Goal: Task Accomplishment & Management: Manage account settings

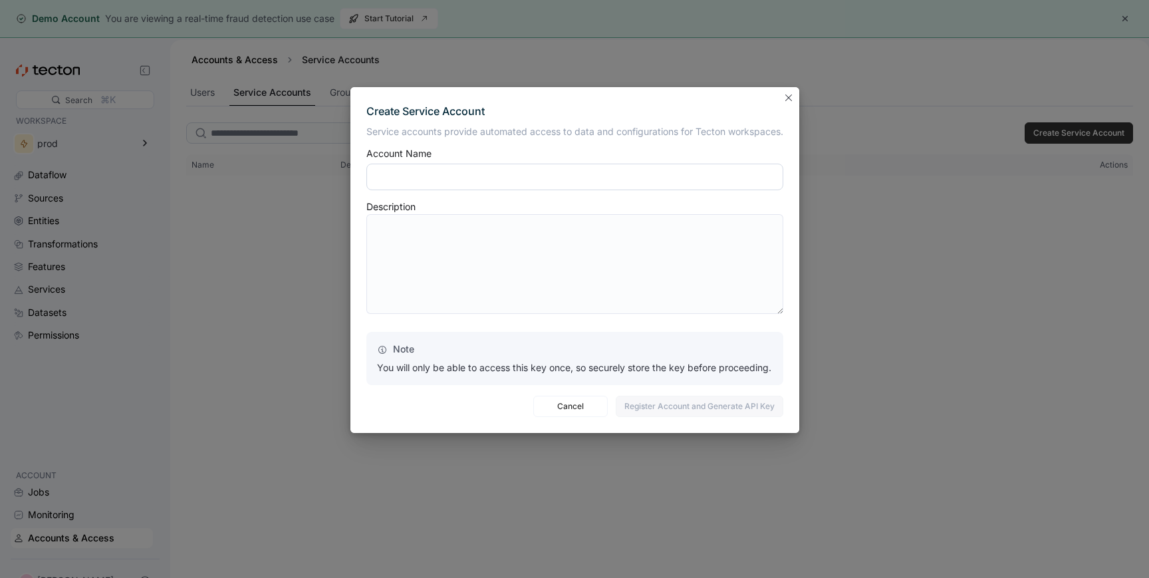
click at [420, 179] on input "text" at bounding box center [574, 177] width 417 height 27
type input "****"
click at [672, 413] on span "Register Account and Generate API Key" at bounding box center [699, 406] width 150 height 20
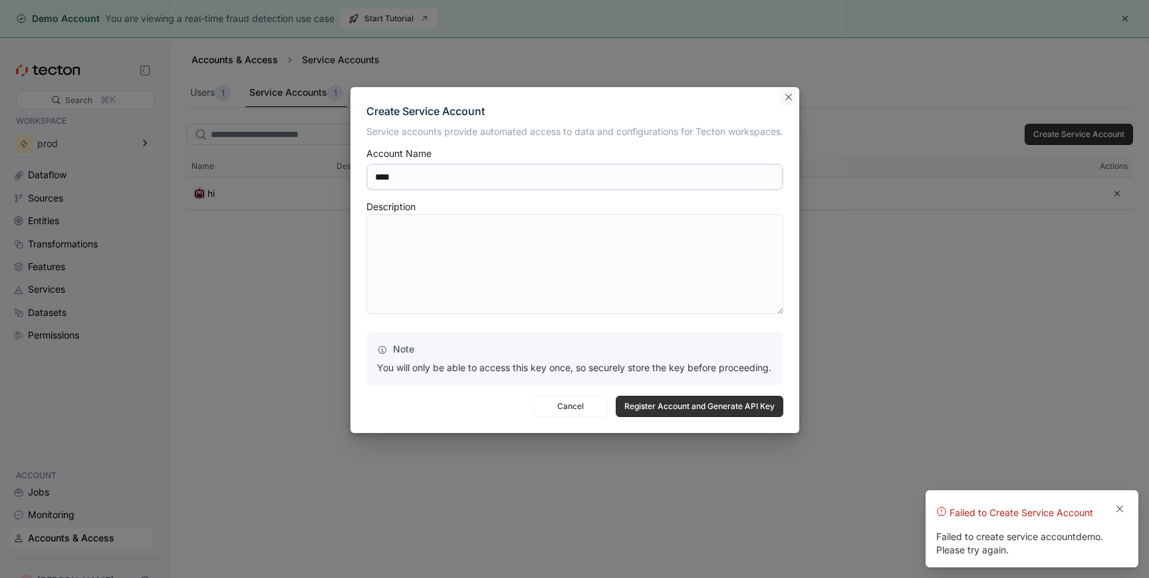
click at [791, 96] on button "Closes this modal window" at bounding box center [789, 97] width 16 height 16
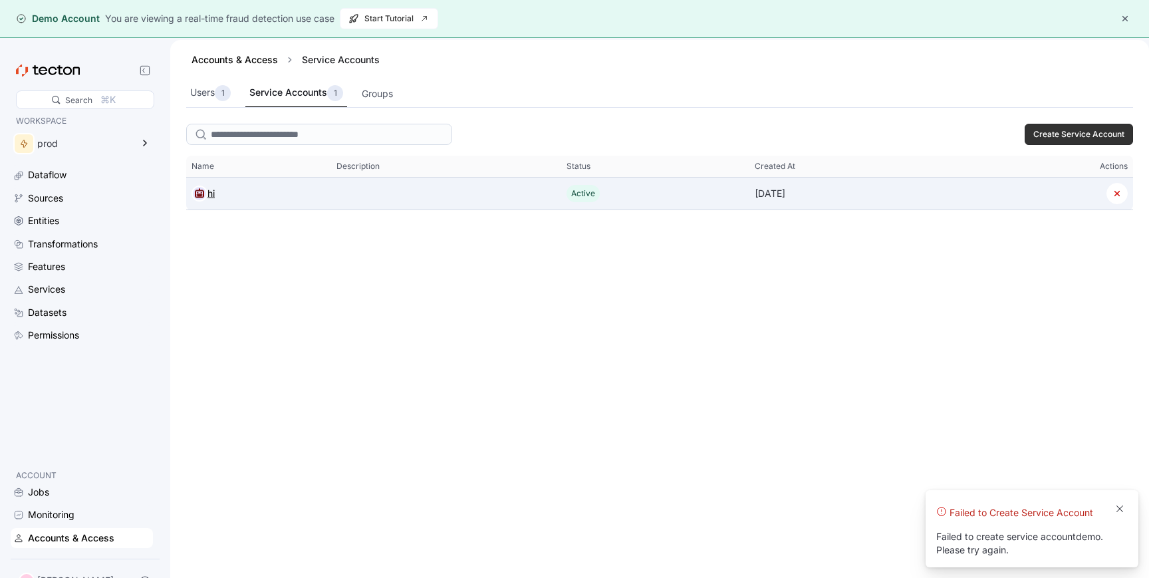
click at [203, 194] on icon at bounding box center [199, 193] width 9 height 9
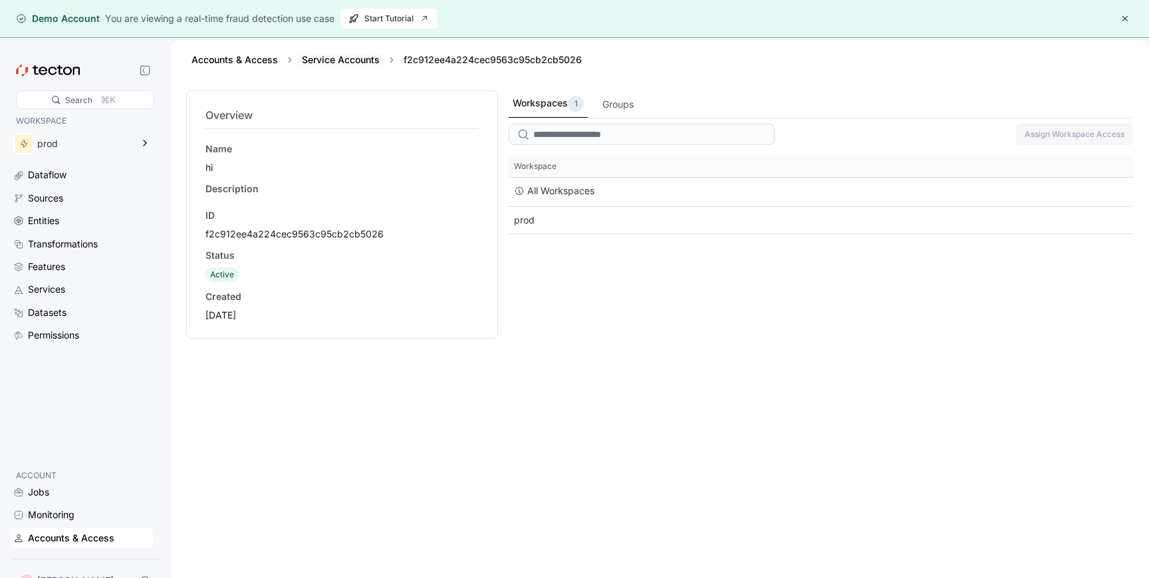
click at [333, 60] on link "Service Accounts" at bounding box center [341, 59] width 78 height 11
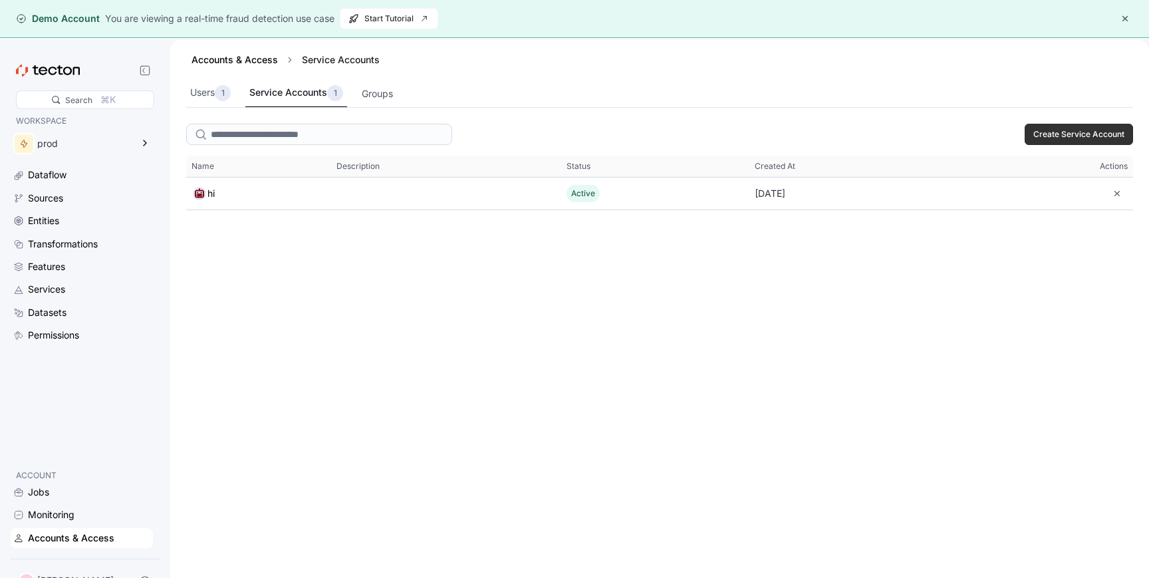
click at [318, 90] on div "Service Accounts 1" at bounding box center [296, 93] width 94 height 16
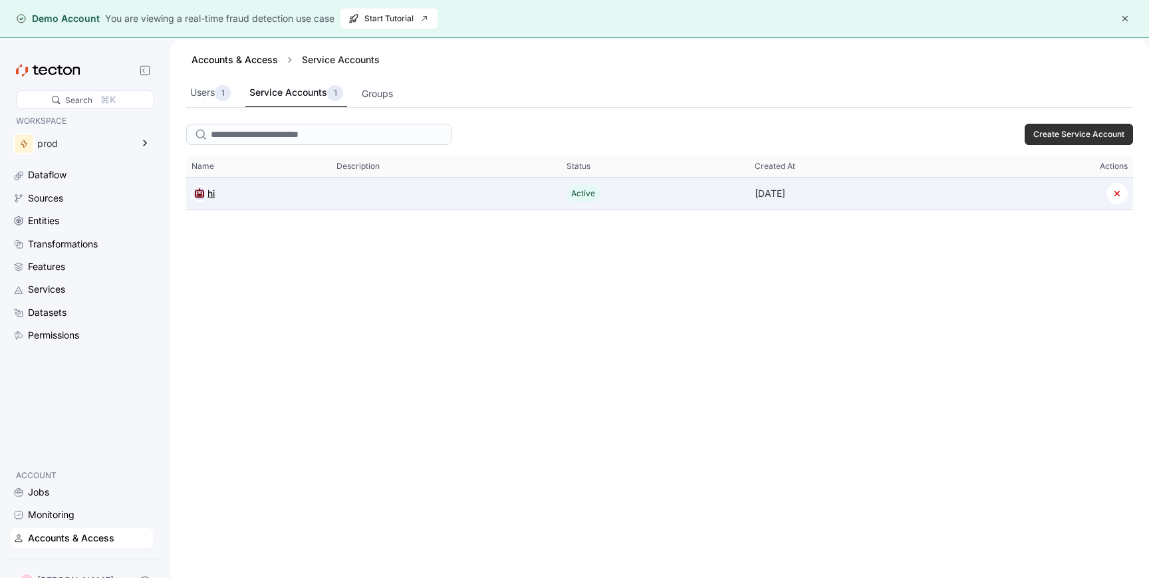
click at [201, 193] on icon at bounding box center [199, 193] width 9 height 9
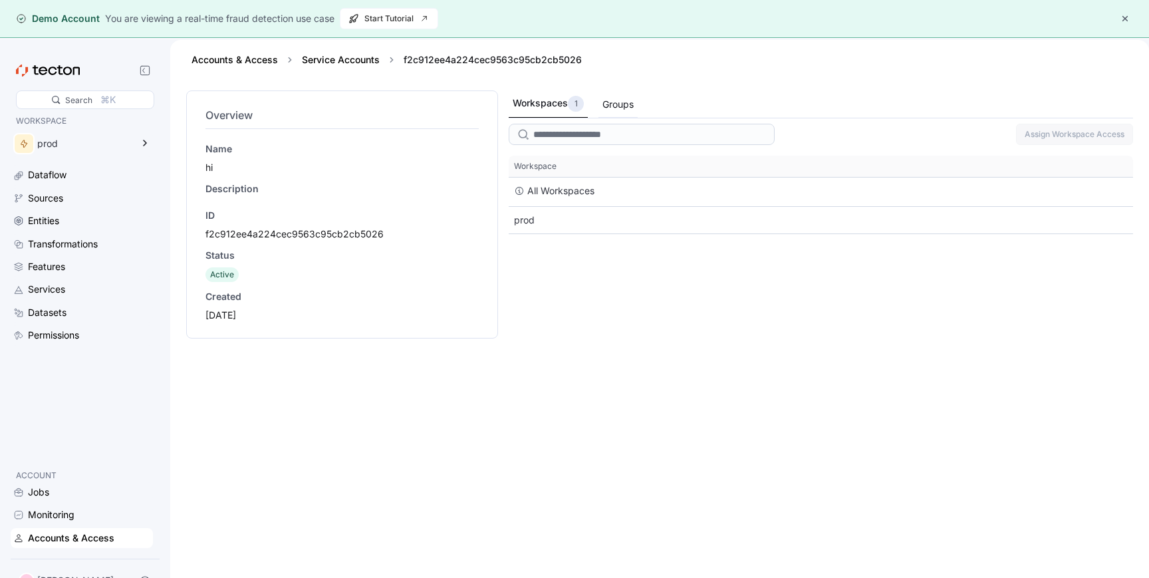
click at [618, 104] on div "Groups" at bounding box center [617, 104] width 31 height 15
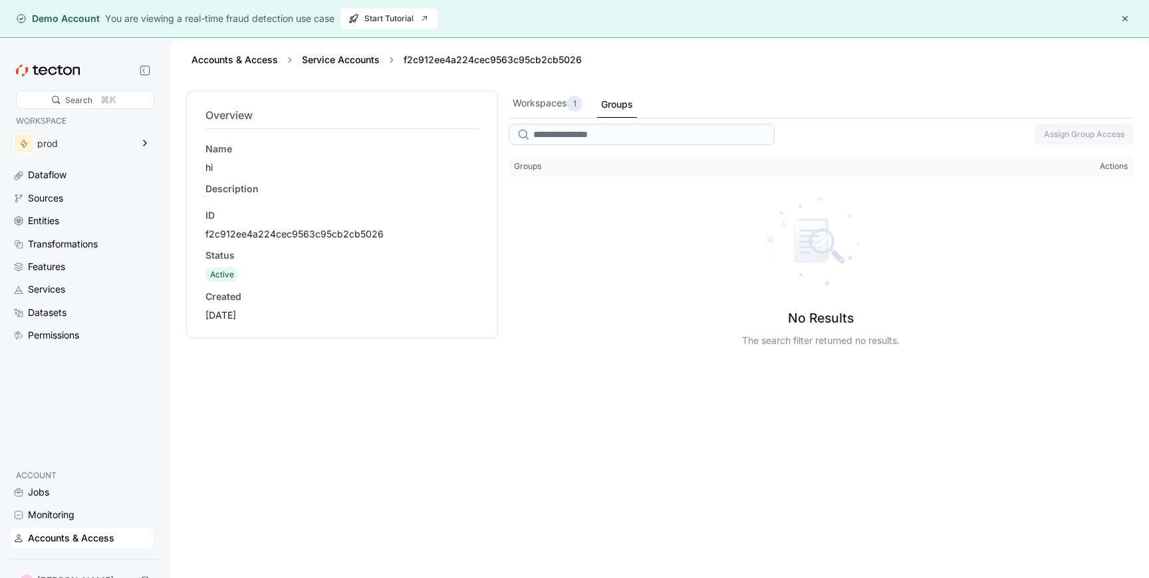
click at [335, 59] on link "Service Accounts" at bounding box center [341, 59] width 78 height 11
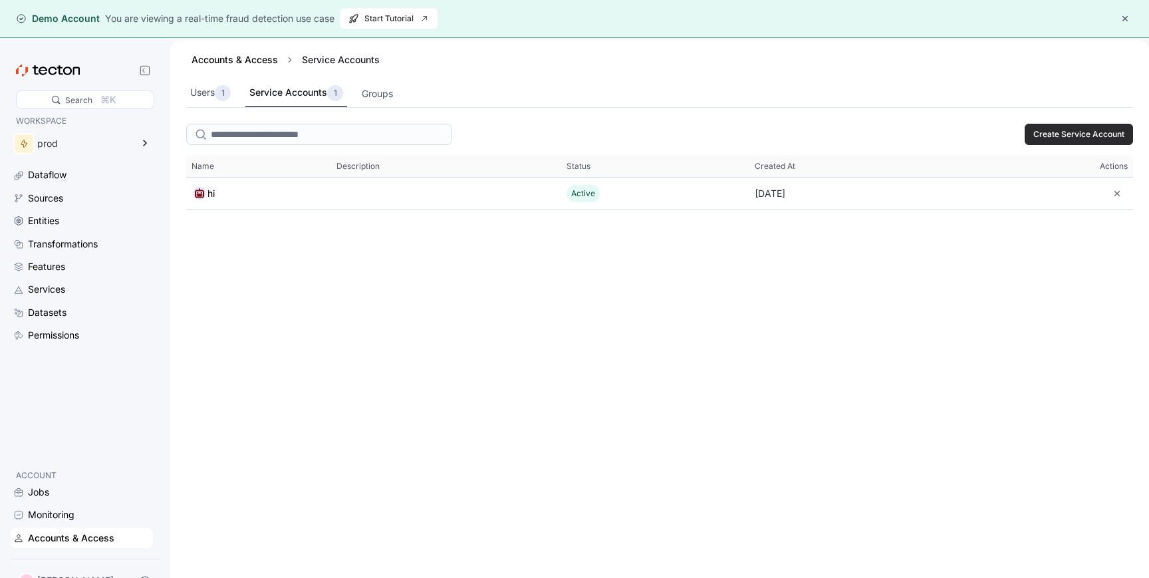
click at [1075, 128] on span "Create Service Account" at bounding box center [1078, 134] width 91 height 20
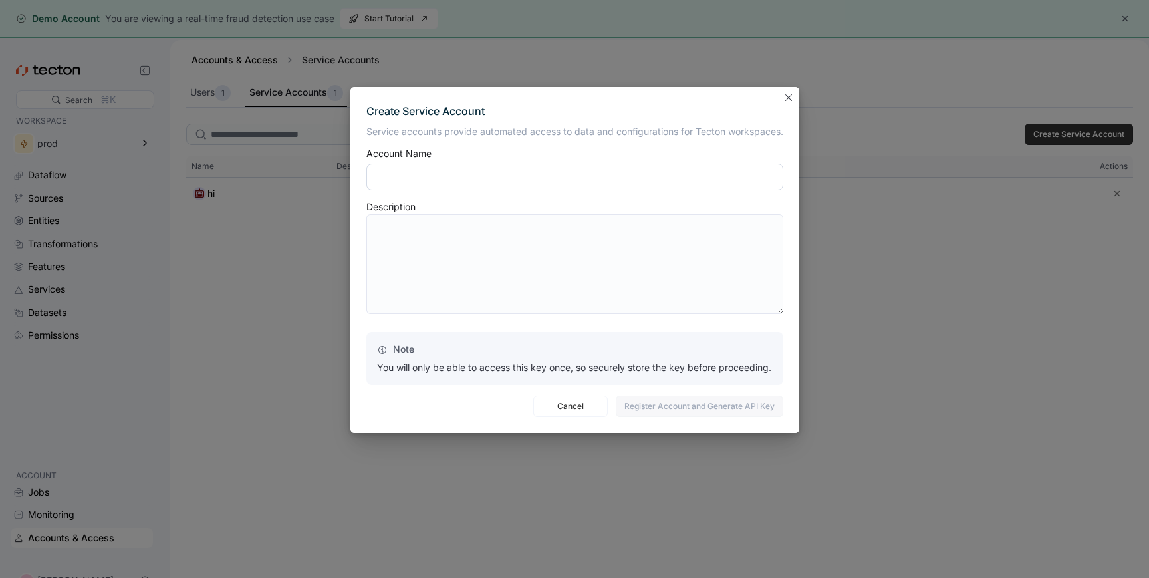
click at [594, 179] on input "text" at bounding box center [574, 177] width 417 height 27
type input "*****"
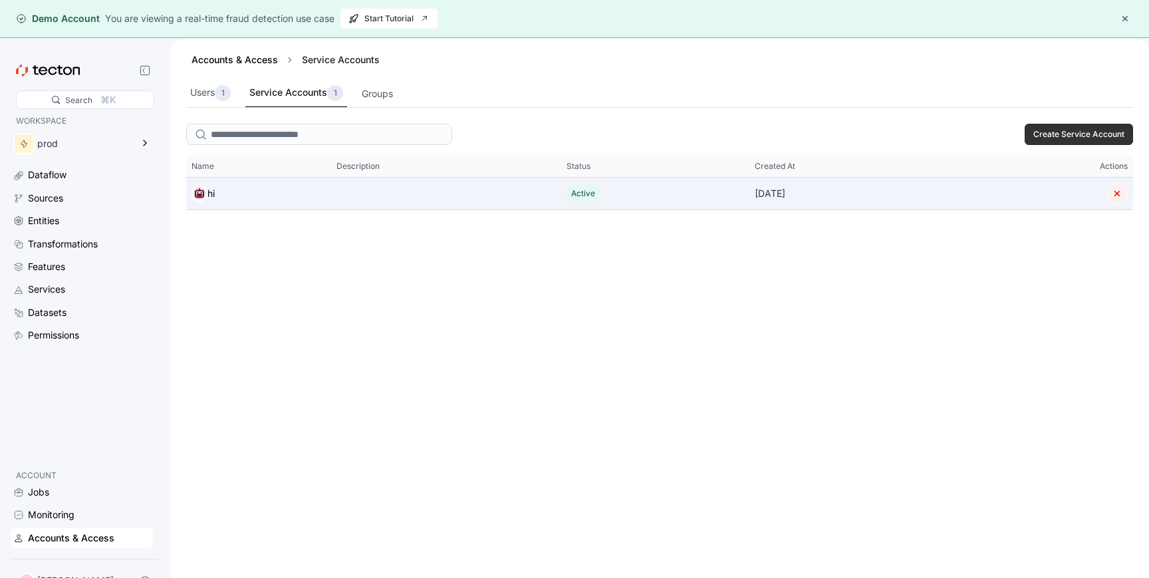
click at [1118, 195] on button "button" at bounding box center [1116, 193] width 21 height 21
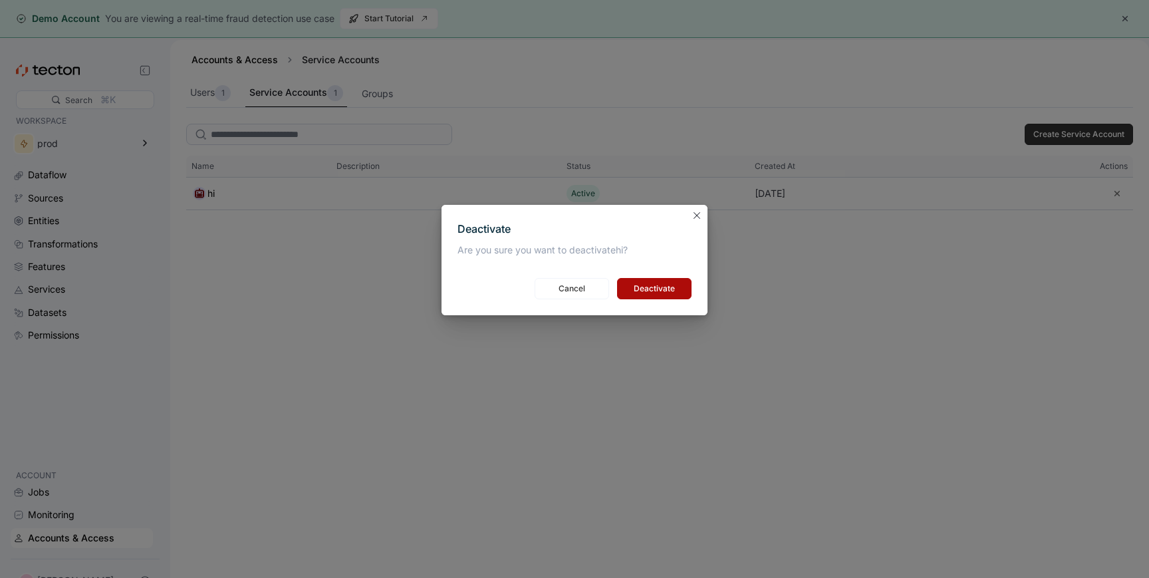
click at [671, 290] on span "Deactivate" at bounding box center [654, 289] width 57 height 20
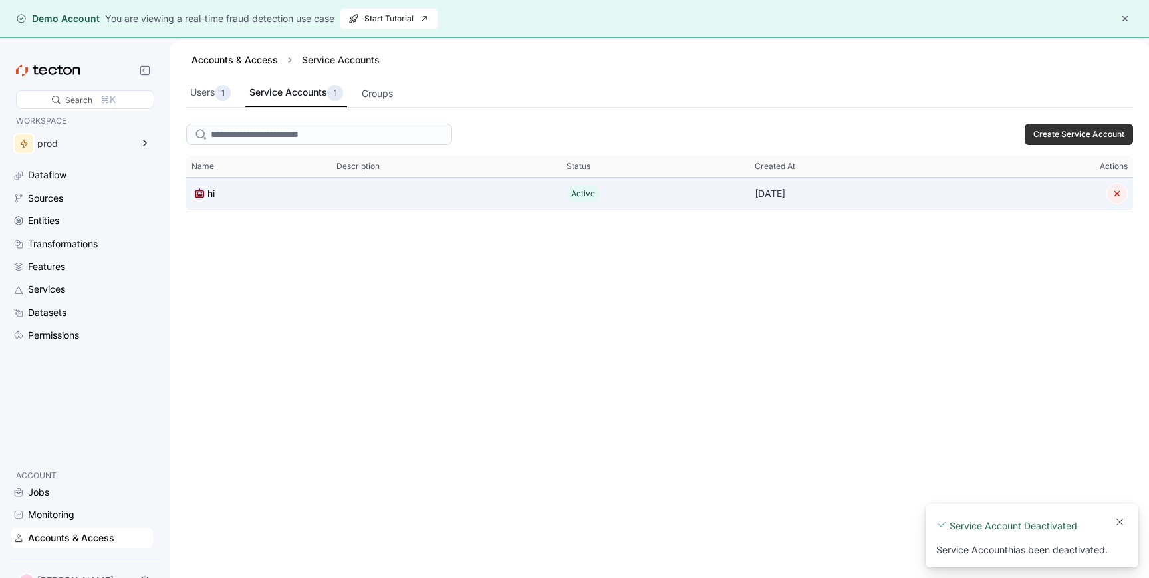
click at [1119, 192] on button "button" at bounding box center [1116, 193] width 21 height 21
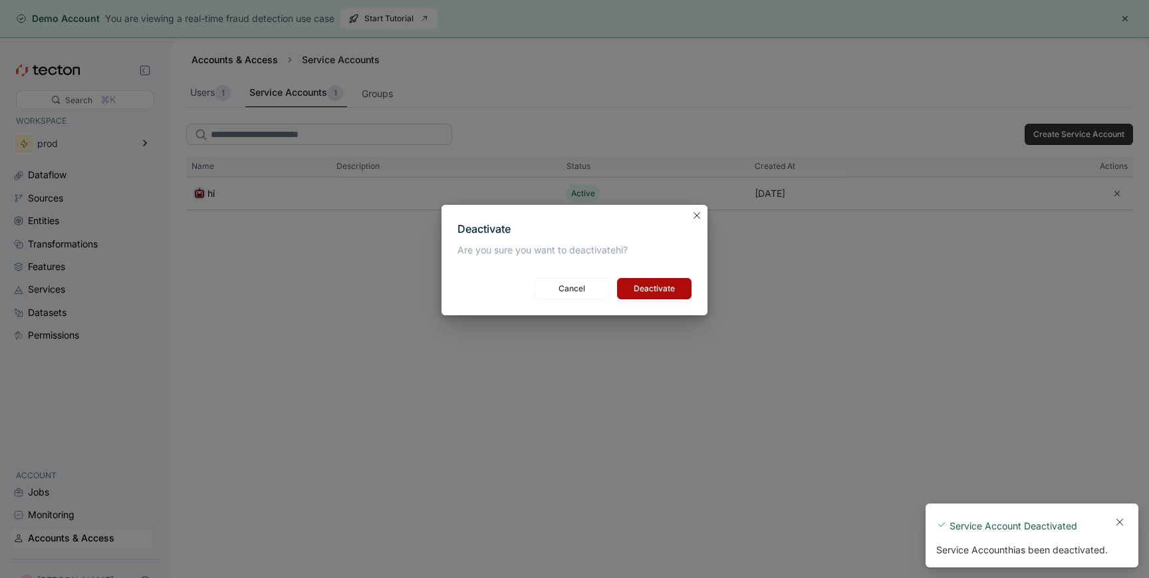
click at [667, 287] on span "Deactivate" at bounding box center [654, 289] width 57 height 20
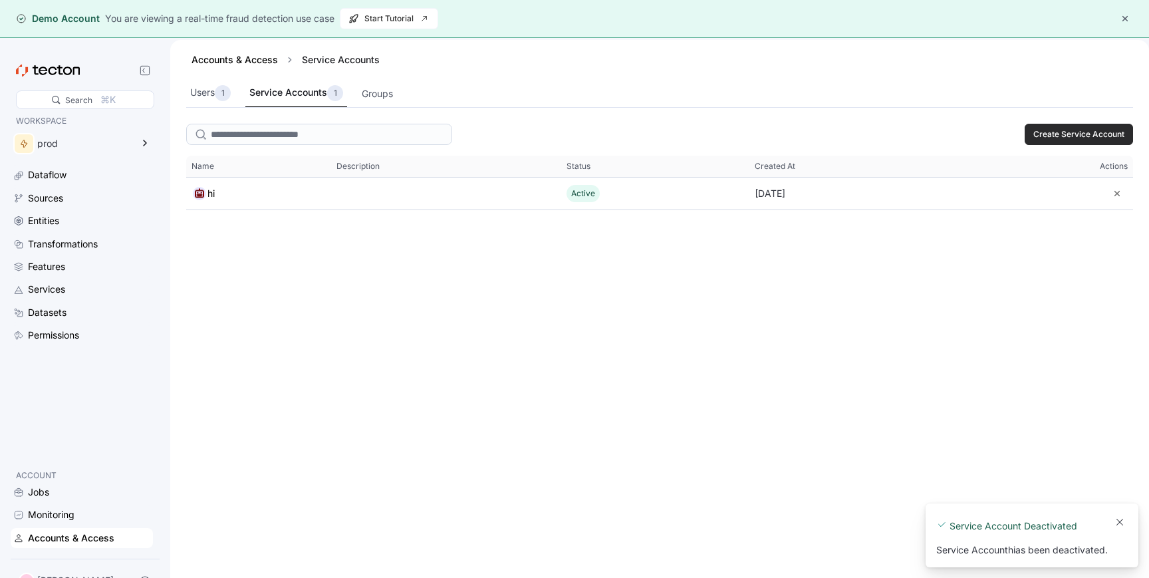
click at [1032, 143] on button "Create Service Account" at bounding box center [1079, 134] width 108 height 21
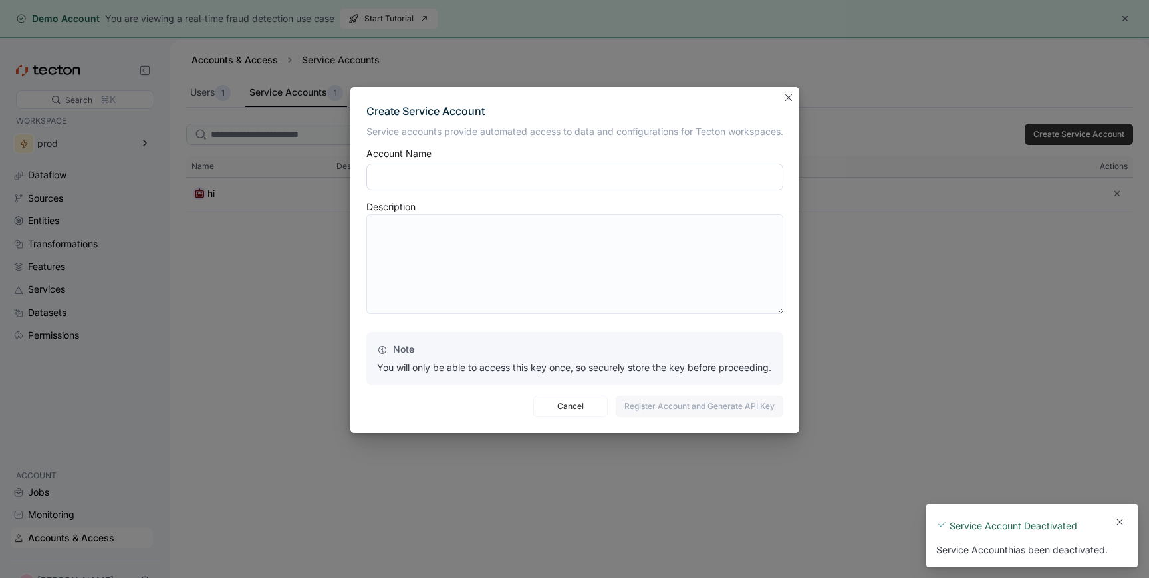
click at [559, 172] on input "text" at bounding box center [574, 177] width 417 height 27
type input "*****"
click at [691, 406] on span "Register Account and Generate API Key" at bounding box center [699, 406] width 150 height 20
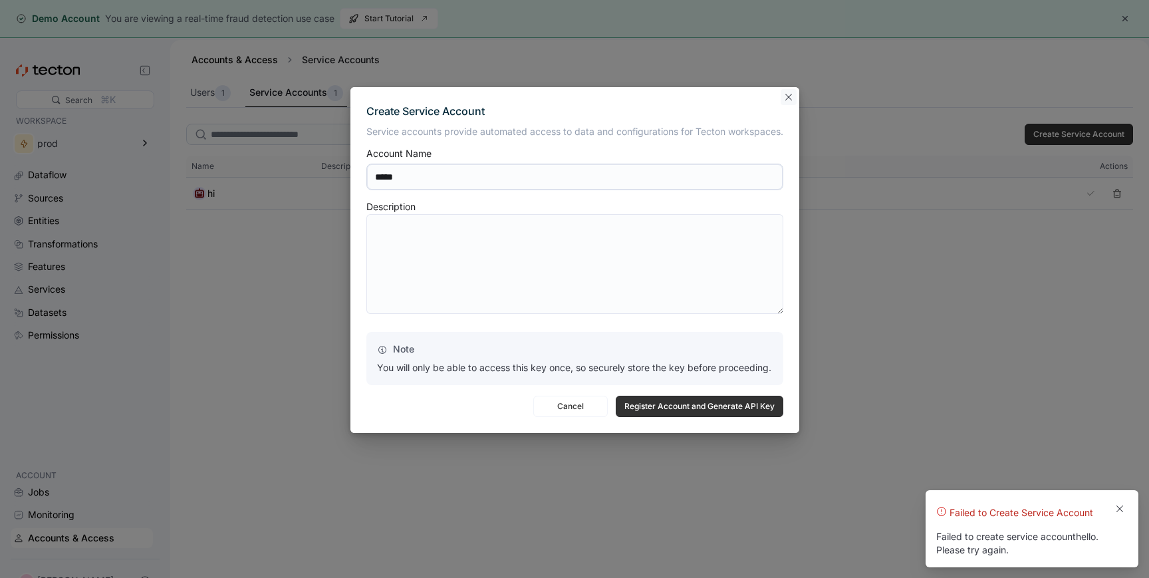
click at [792, 96] on button "Closes this modal window" at bounding box center [789, 97] width 16 height 16
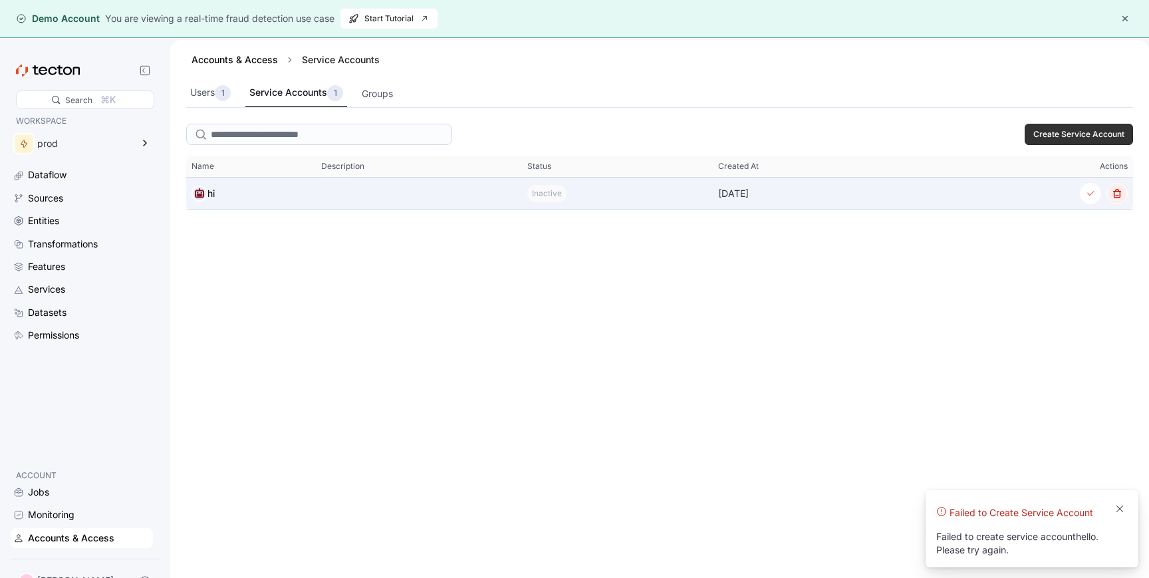
click at [1120, 197] on button "button" at bounding box center [1116, 193] width 21 height 21
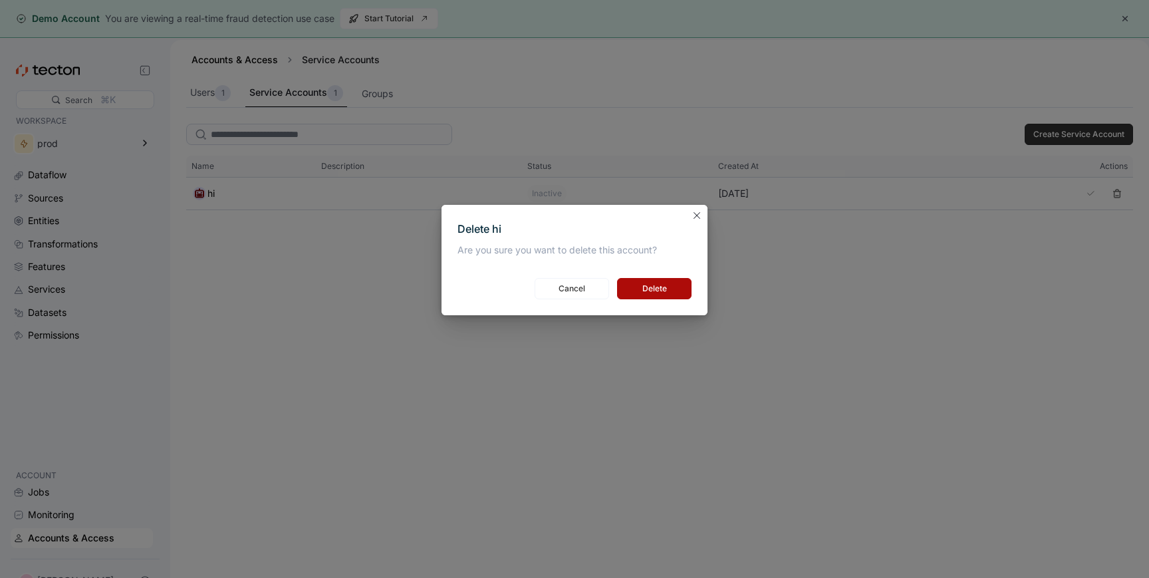
click at [668, 289] on span "Delete" at bounding box center [654, 289] width 57 height 20
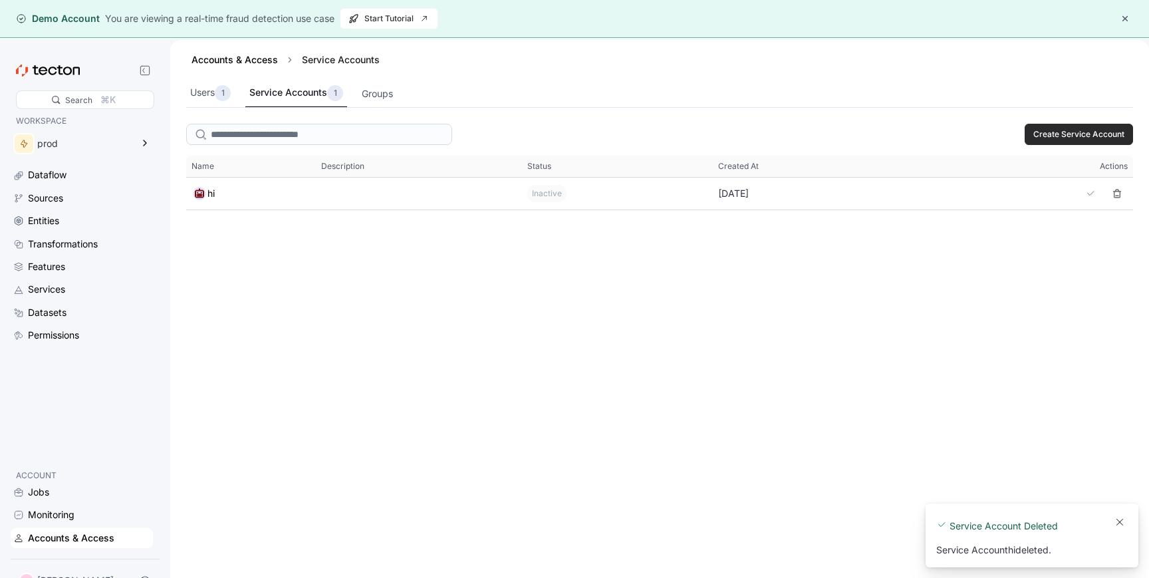
click at [1094, 133] on span "Create Service Account" at bounding box center [1078, 134] width 91 height 20
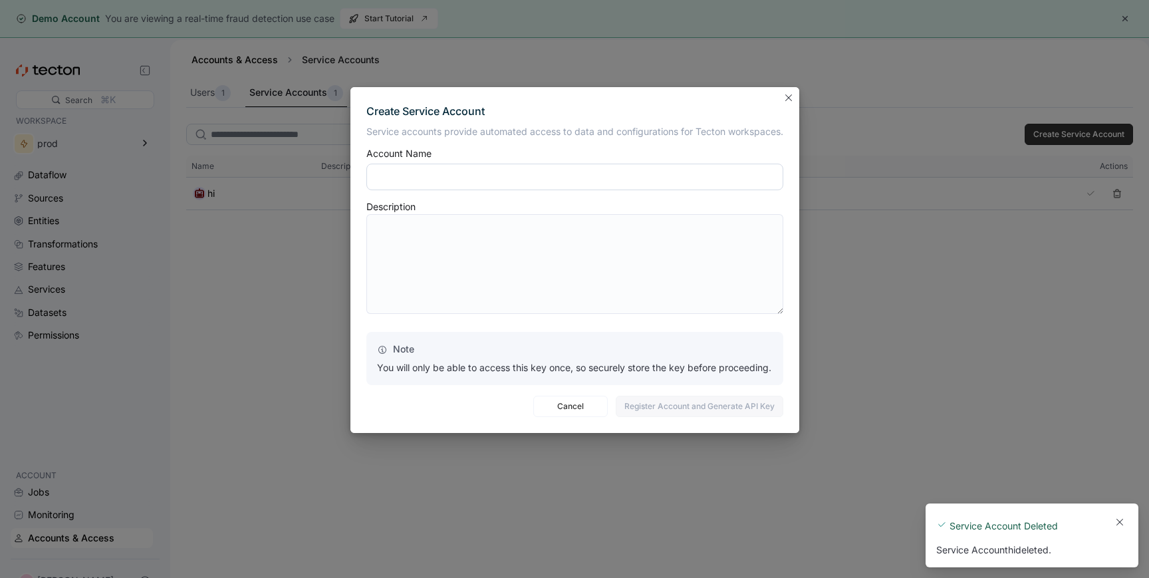
click at [539, 180] on input "text" at bounding box center [574, 177] width 417 height 27
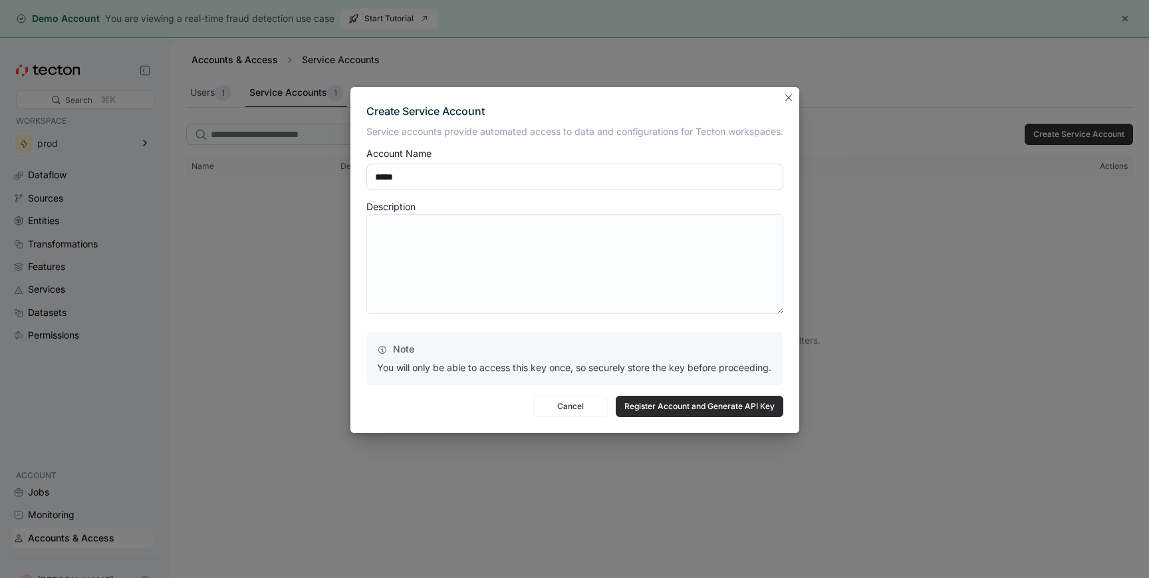
type input "*****"
click at [721, 410] on span "Register Account and Generate API Key" at bounding box center [699, 406] width 150 height 20
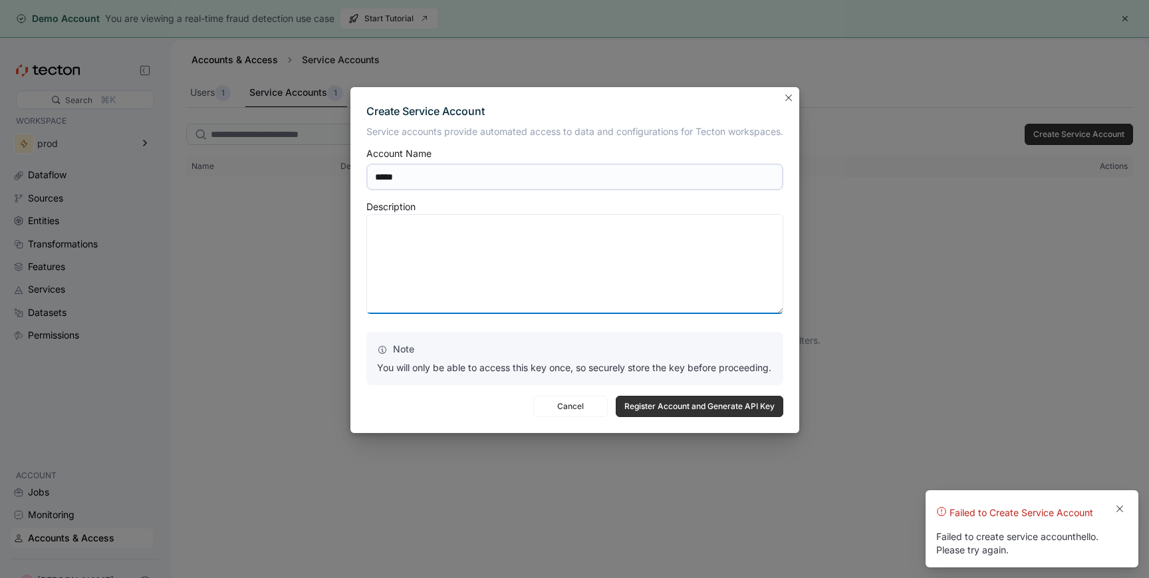
click at [640, 262] on textarea at bounding box center [574, 264] width 417 height 100
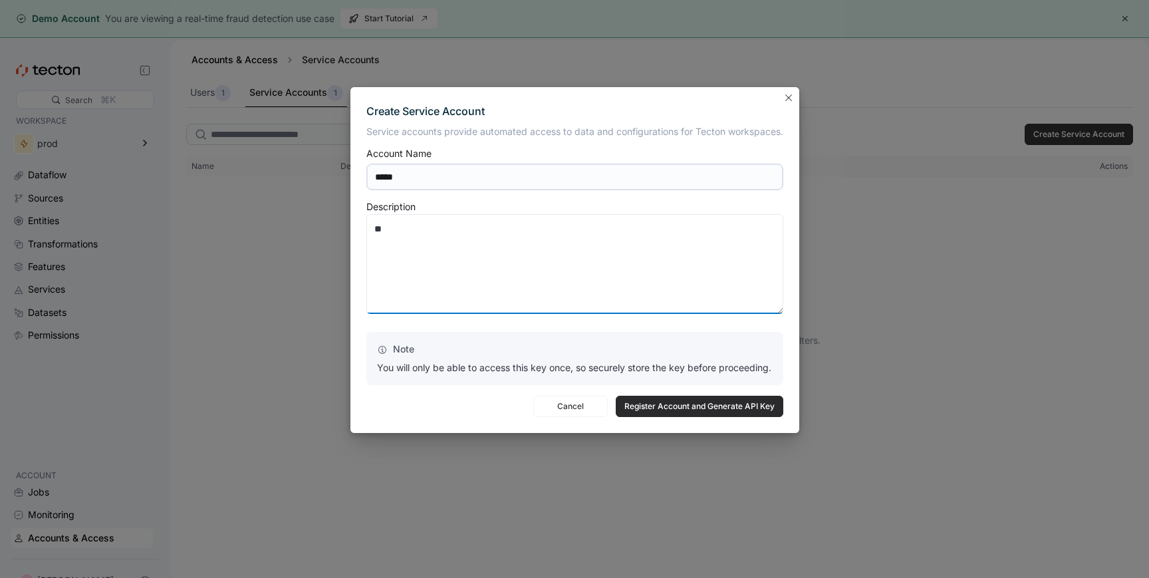
type textarea "**"
click at [645, 406] on span "Register Account and Generate API Key" at bounding box center [699, 406] width 150 height 20
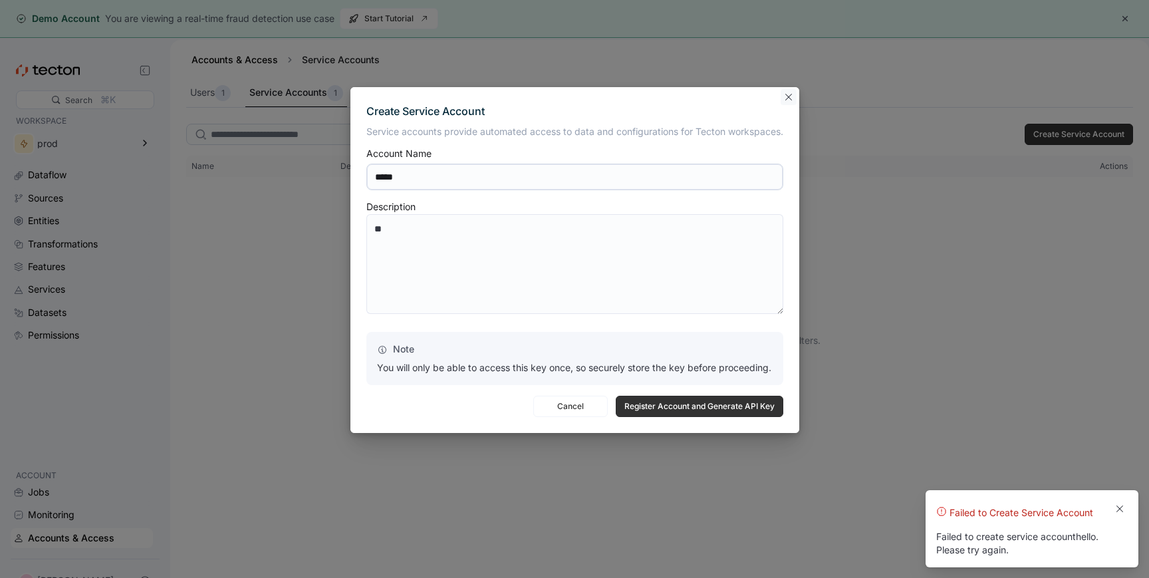
click at [792, 98] on button "Closes this modal window" at bounding box center [789, 97] width 16 height 16
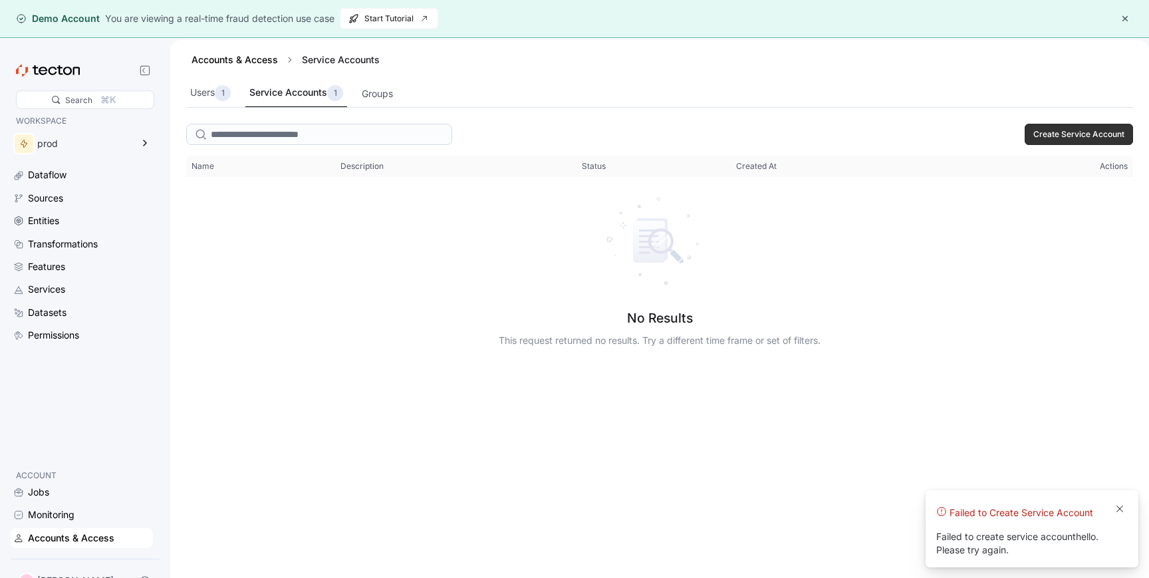
click at [1124, 20] on button "button" at bounding box center [1125, 19] width 16 height 16
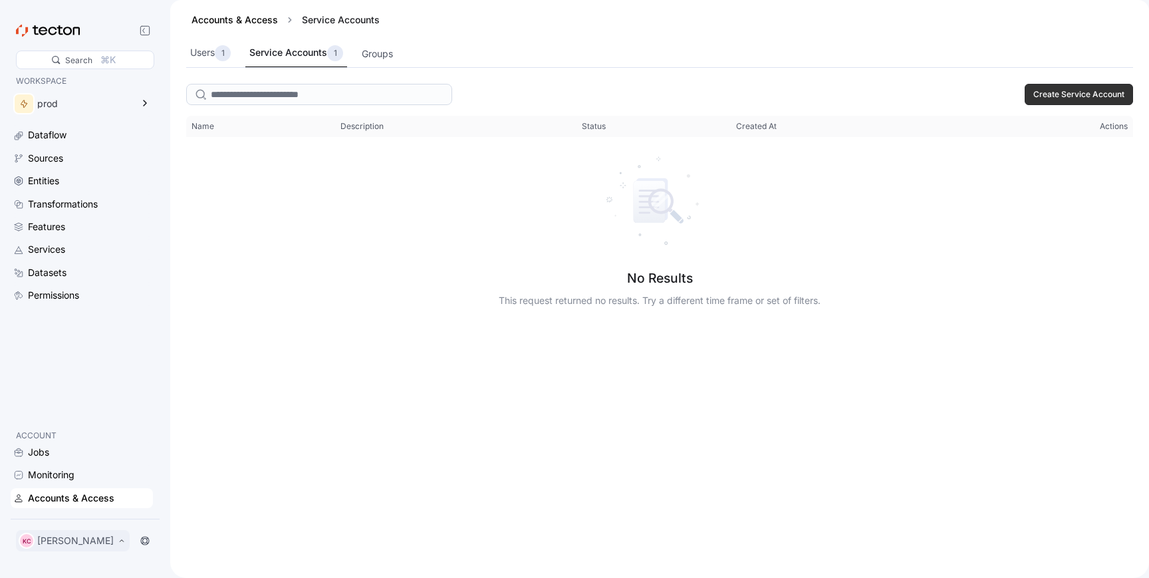
click at [81, 541] on p "[PERSON_NAME]" at bounding box center [75, 540] width 76 height 13
click at [77, 485] on div "My Account" at bounding box center [67, 486] width 53 height 13
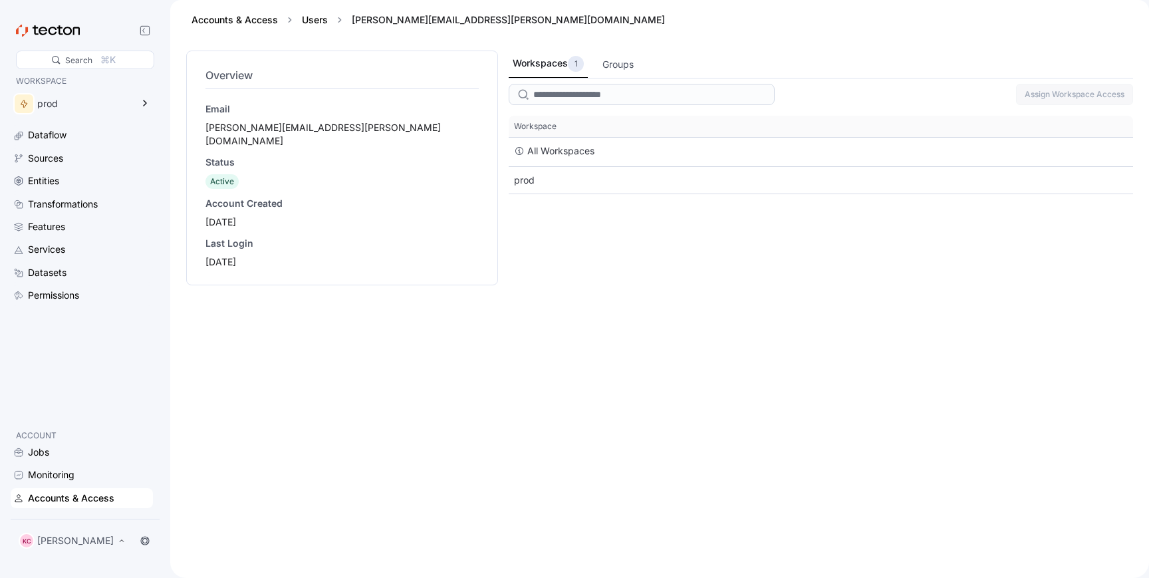
click at [136, 340] on div "WORKSPACE prod Dataflow Sources Entities Transformations Features Services Data…" at bounding box center [82, 245] width 142 height 343
click at [68, 507] on div "Accounts & Access" at bounding box center [82, 498] width 142 height 20
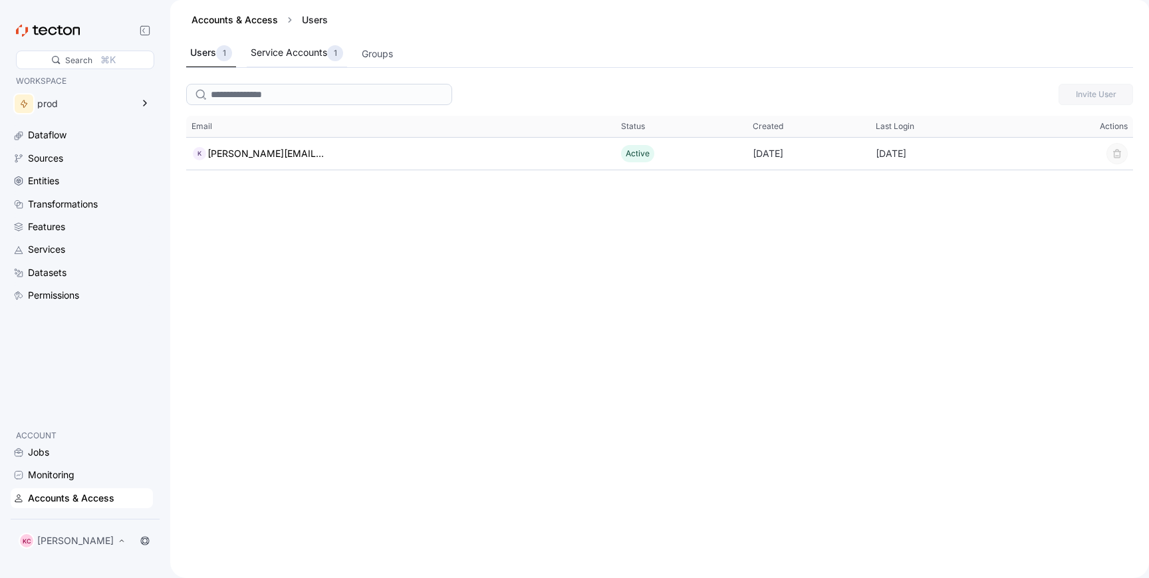
click at [287, 59] on div "Service Accounts 1" at bounding box center [297, 53] width 92 height 16
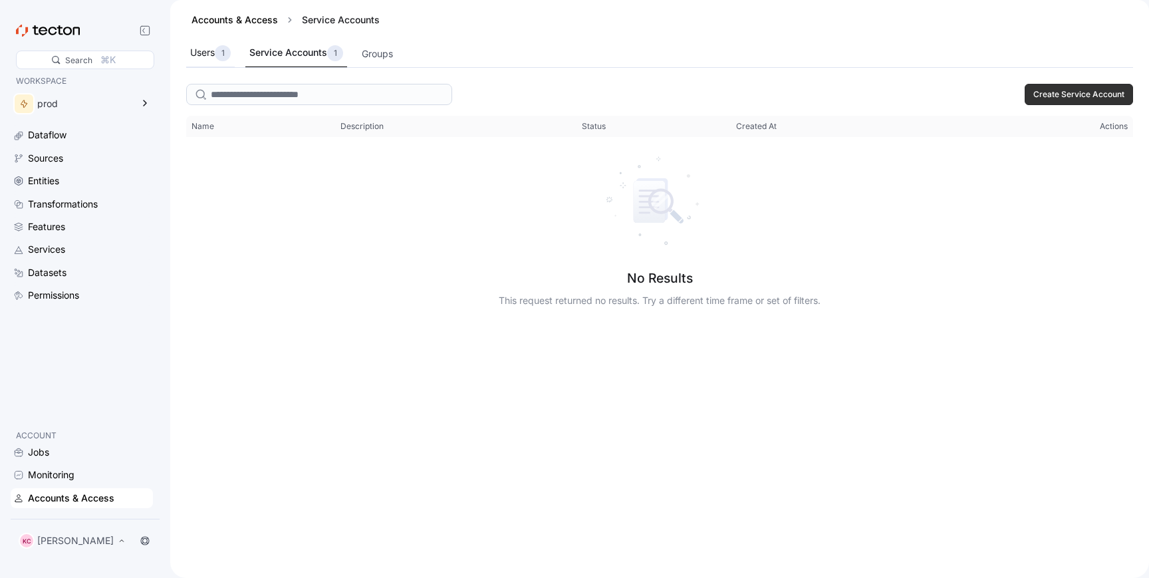
click at [216, 53] on div "1" at bounding box center [223, 53] width 16 height 16
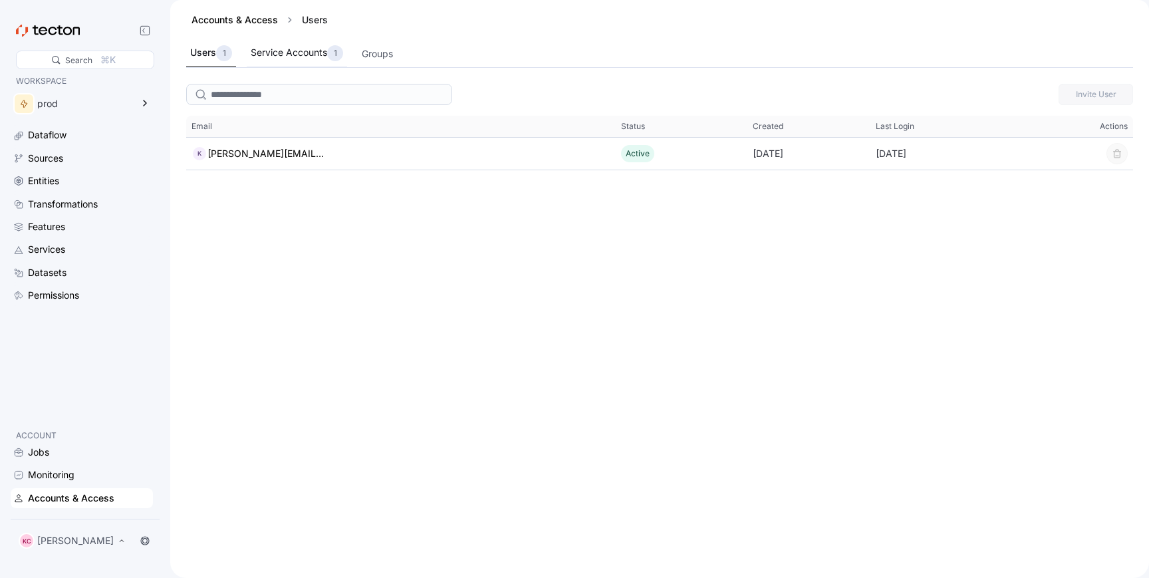
click at [289, 49] on div "Service Accounts 1" at bounding box center [297, 53] width 92 height 16
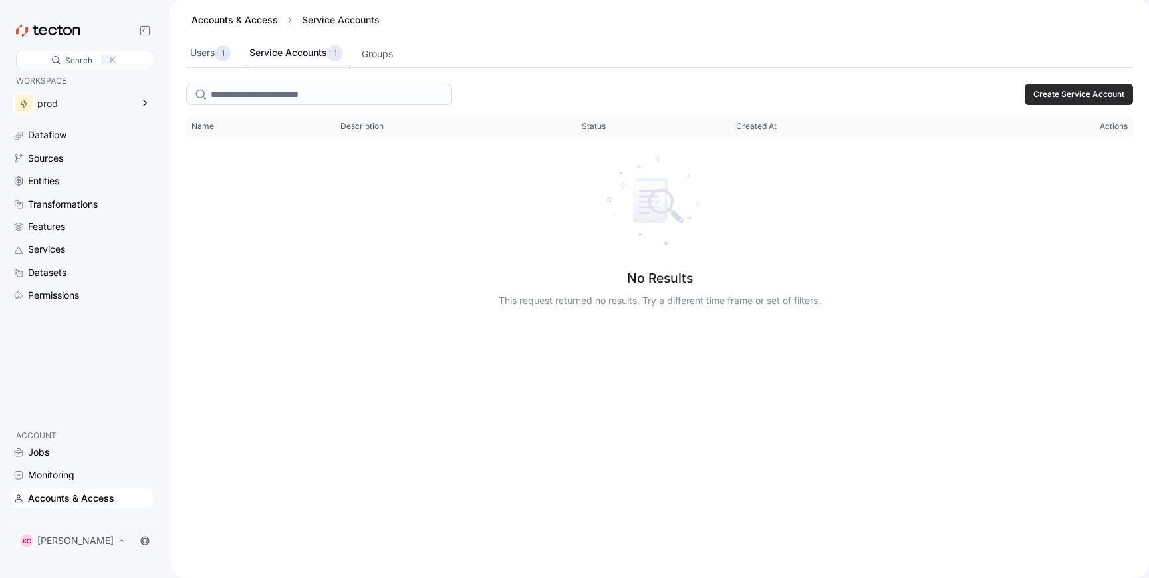
click at [1090, 93] on span "Create Service Account" at bounding box center [1078, 94] width 91 height 20
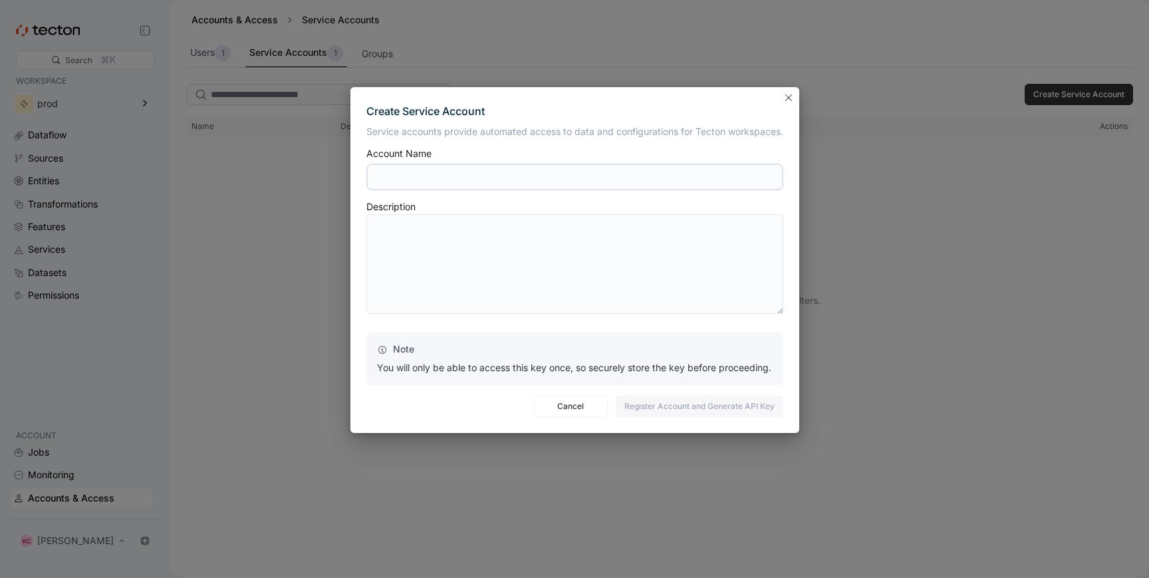
click at [627, 199] on div "Service accounts provide automated access to data and configurations for Tecton…" at bounding box center [574, 255] width 417 height 260
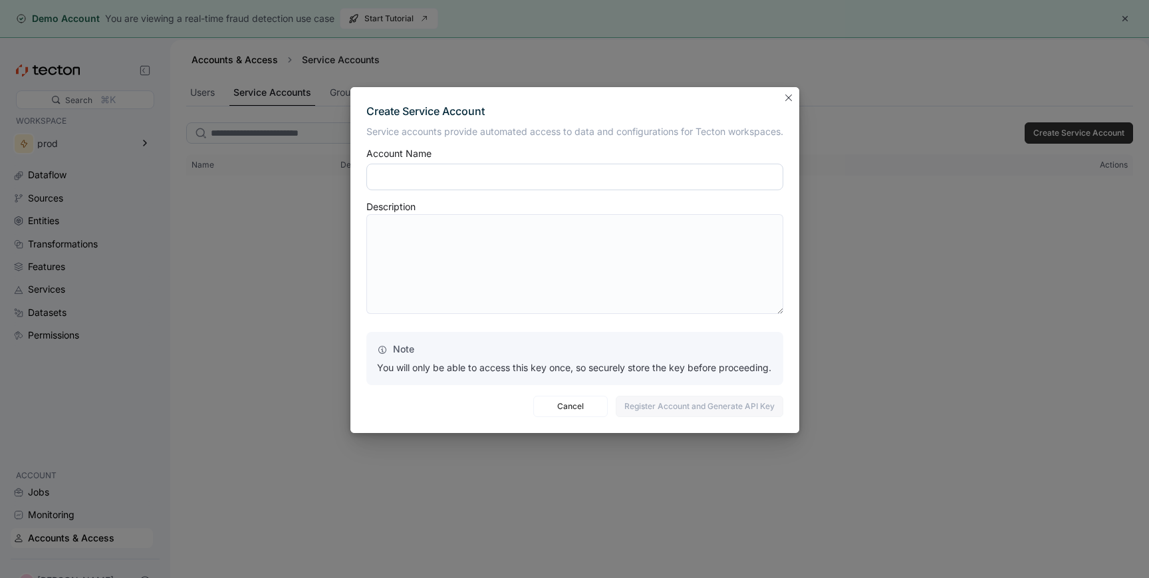
click at [443, 177] on input "text" at bounding box center [574, 177] width 417 height 27
type input "**"
click at [661, 403] on span "Register Account and Generate API Key" at bounding box center [699, 406] width 150 height 20
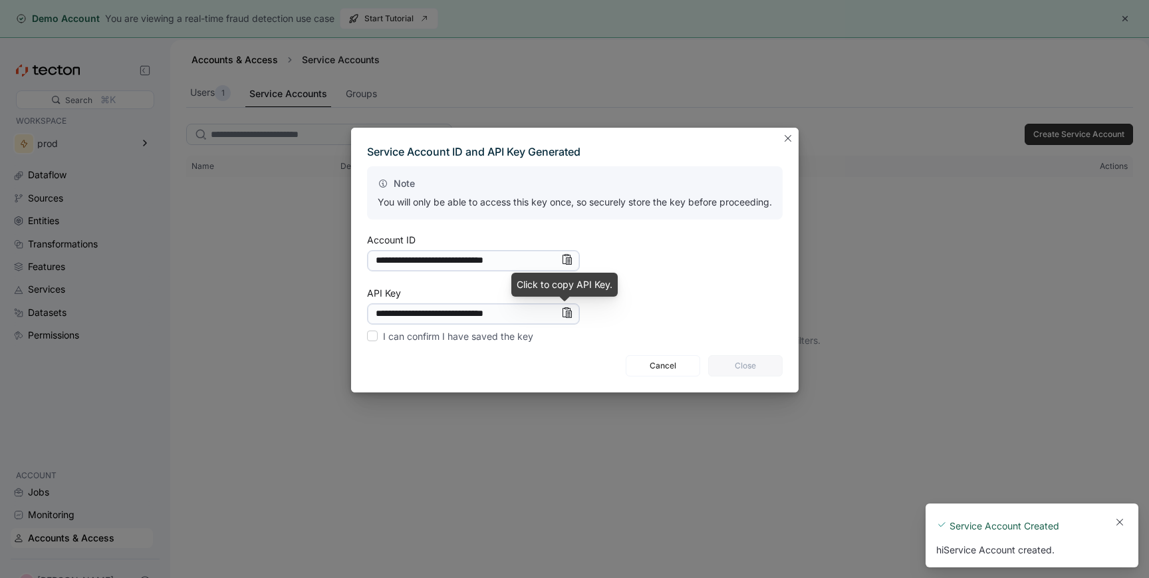
click at [565, 313] on icon "Info" at bounding box center [566, 312] width 11 height 11
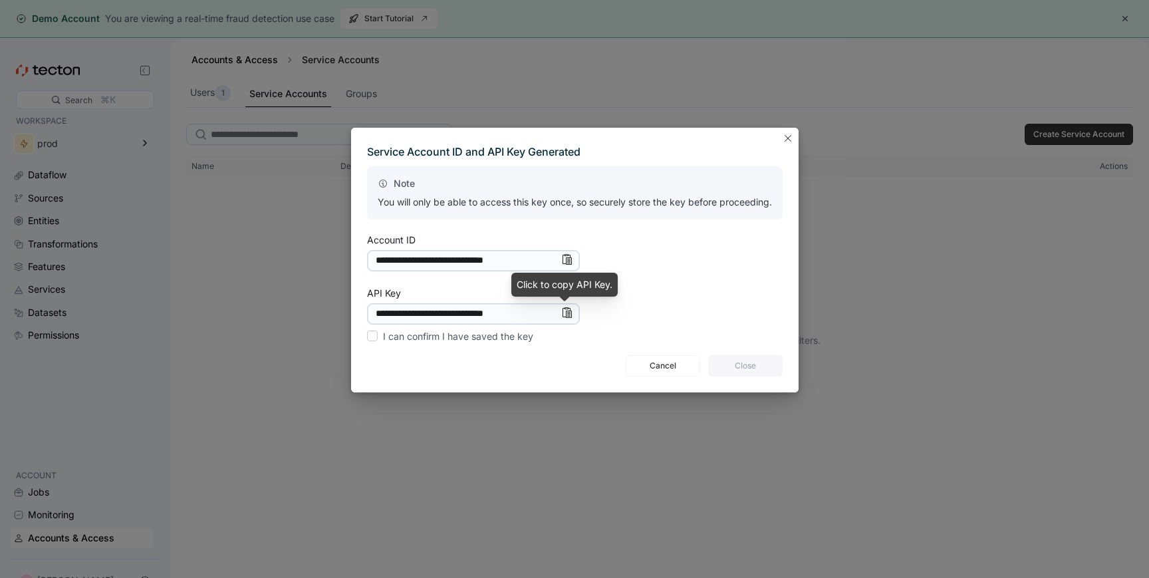
click at [565, 316] on icon "Info" at bounding box center [568, 311] width 6 height 9
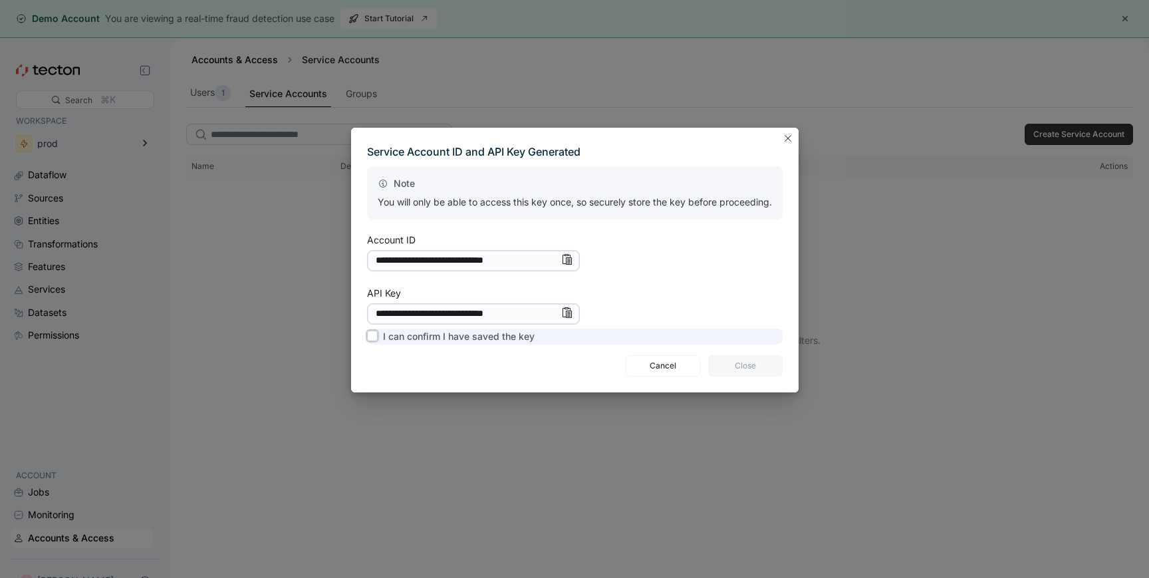
click at [372, 332] on label "I can confirm I have saved the key" at bounding box center [451, 336] width 168 height 16
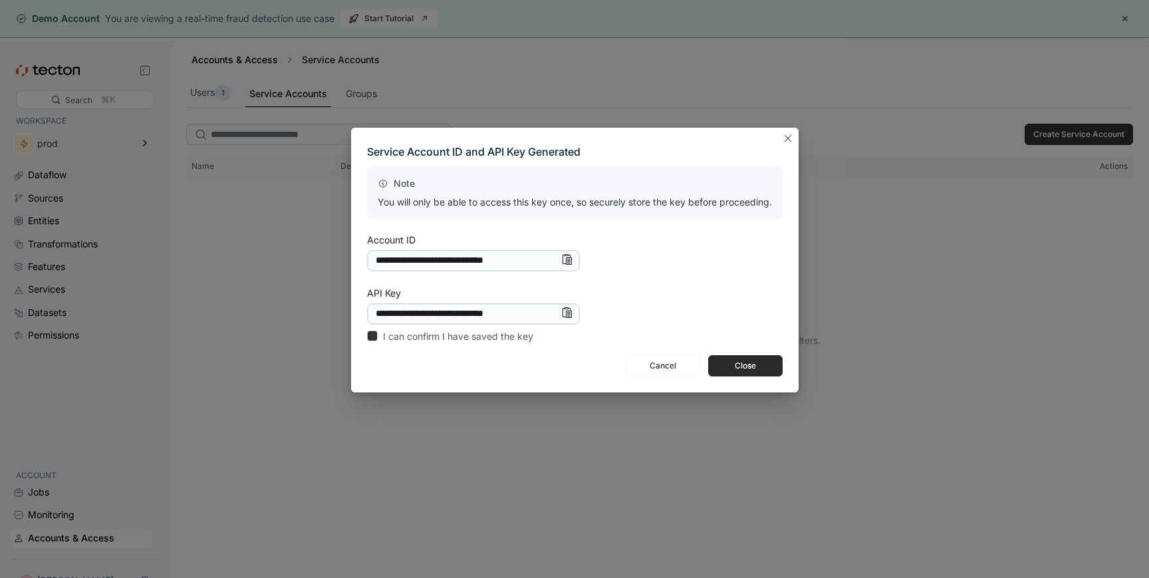
click at [761, 364] on span "Close" at bounding box center [745, 366] width 57 height 20
